Goal: Task Accomplishment & Management: Manage account settings

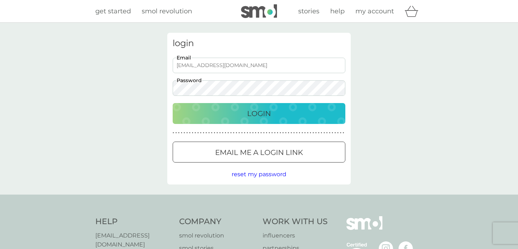
click at [257, 114] on p "Login" at bounding box center [259, 114] width 24 height 12
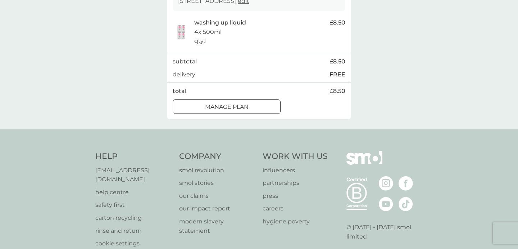
scroll to position [152, 0]
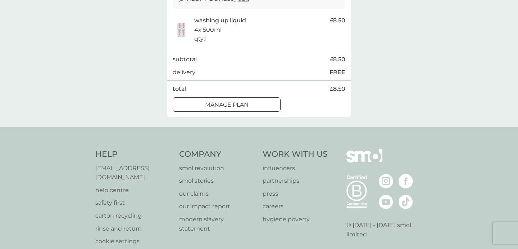
click at [252, 105] on div "Manage plan" at bounding box center [226, 104] width 107 height 9
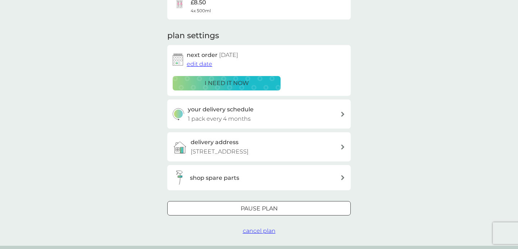
scroll to position [77, 0]
click at [246, 208] on p "Pause plan" at bounding box center [259, 207] width 37 height 9
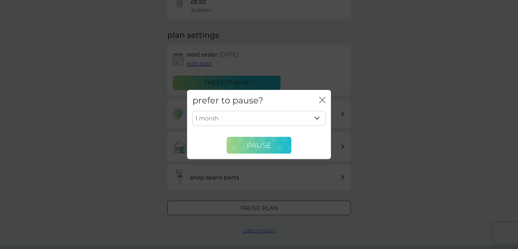
click at [259, 144] on span "Pause" at bounding box center [259, 145] width 24 height 9
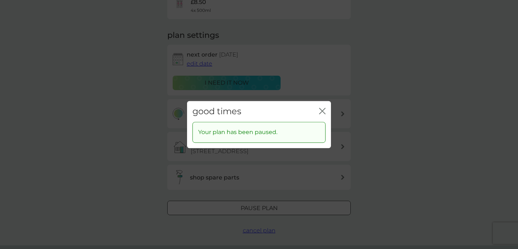
click at [321, 110] on icon "close" at bounding box center [322, 111] width 6 height 6
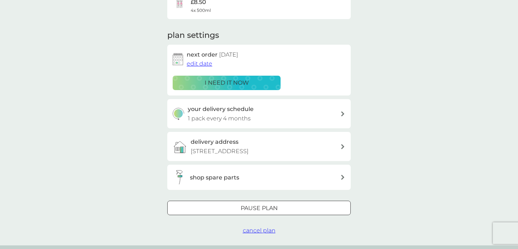
scroll to position [0, 0]
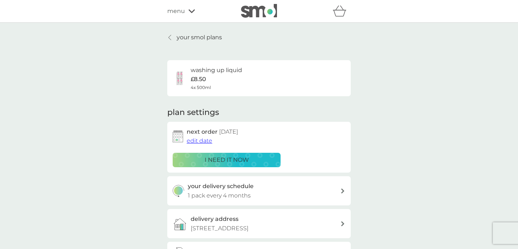
click at [188, 38] on p "your smol plans" at bounding box center [199, 37] width 45 height 9
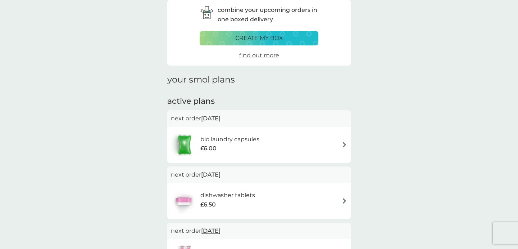
scroll to position [34, 0]
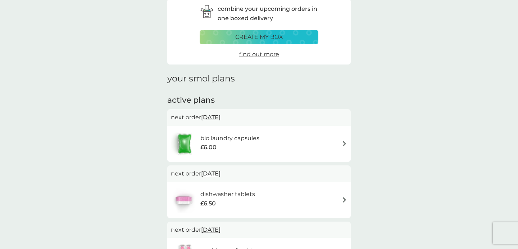
click at [223, 136] on h6 "bio laundry capsules" at bounding box center [229, 138] width 59 height 9
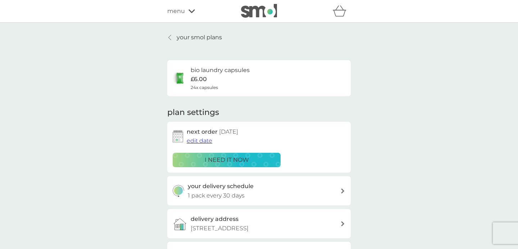
click at [183, 35] on p "your smol plans" at bounding box center [199, 37] width 45 height 9
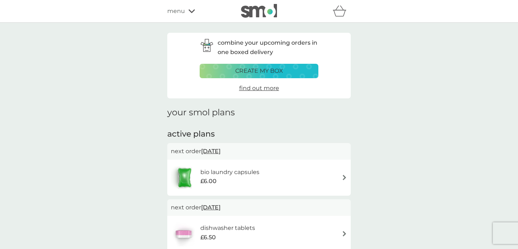
click at [172, 12] on span "menu" at bounding box center [176, 10] width 18 height 9
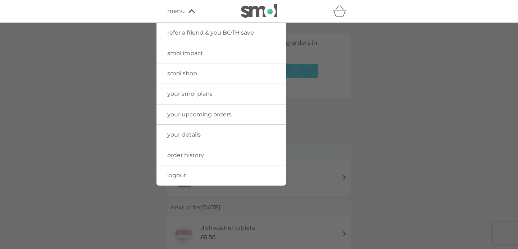
click at [197, 153] on span "order history" at bounding box center [185, 155] width 37 height 7
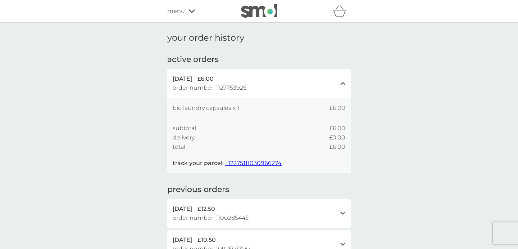
click at [251, 163] on span "L12275111030966274" at bounding box center [253, 162] width 57 height 7
